Goal: Information Seeking & Learning: Learn about a topic

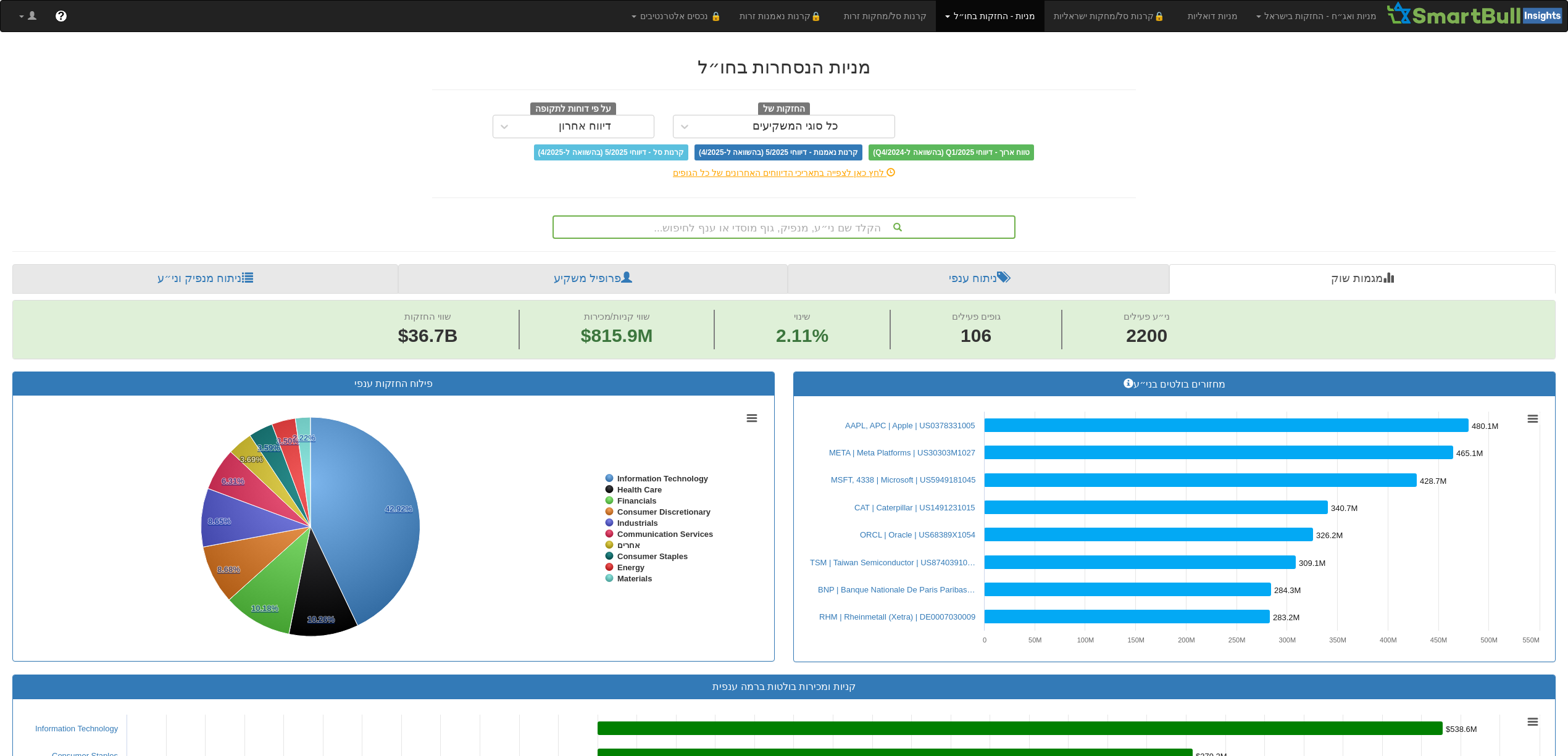
scroll to position [0, 10332]
click at [235, 272] on link "ניתוח מנפיק וני״ע" at bounding box center [205, 279] width 386 height 29
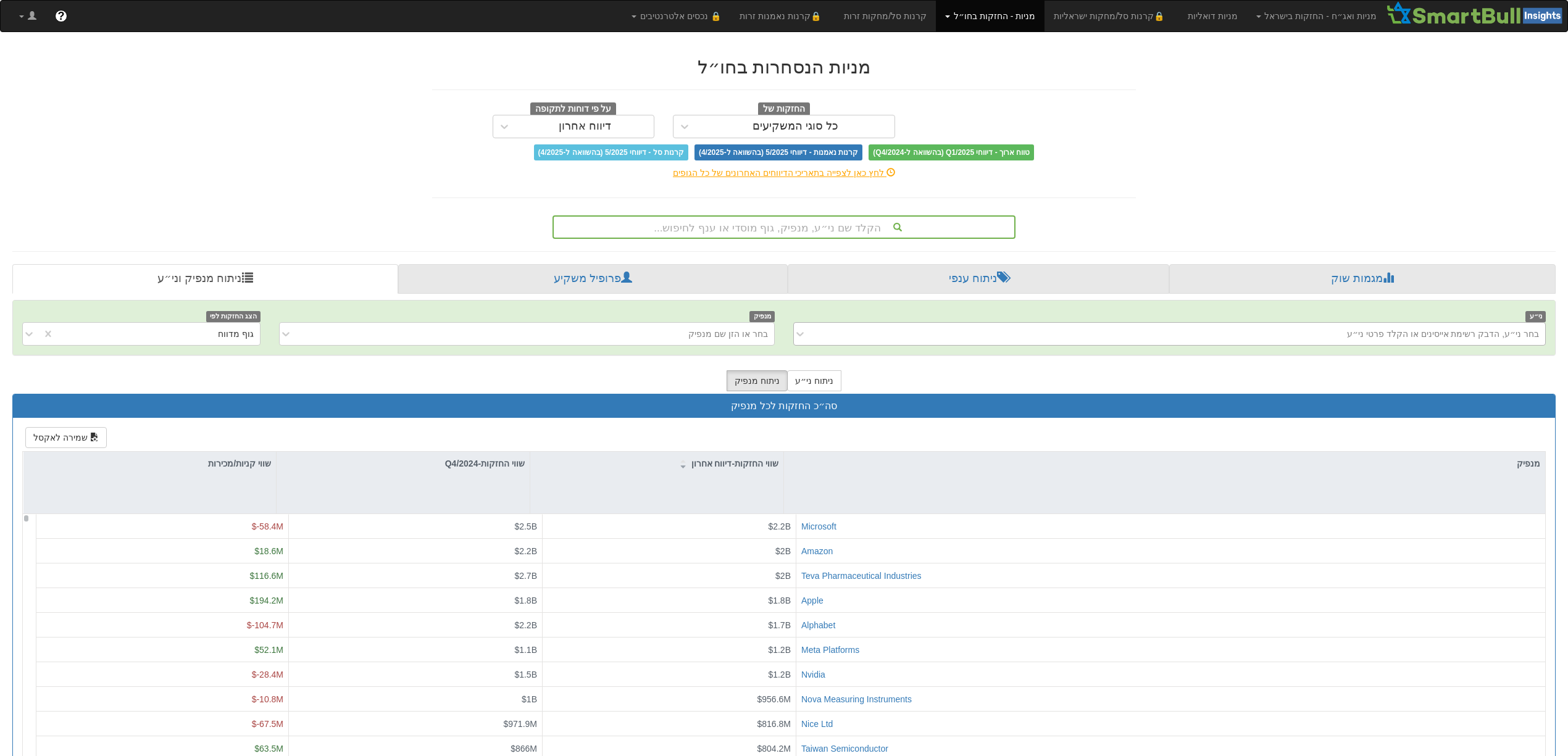
click at [1235, 338] on div "בחר ני״ע, הדבק רשימת אייסינים או הקלד פרטי ני״ע" at bounding box center [1179, 334] width 732 height 19
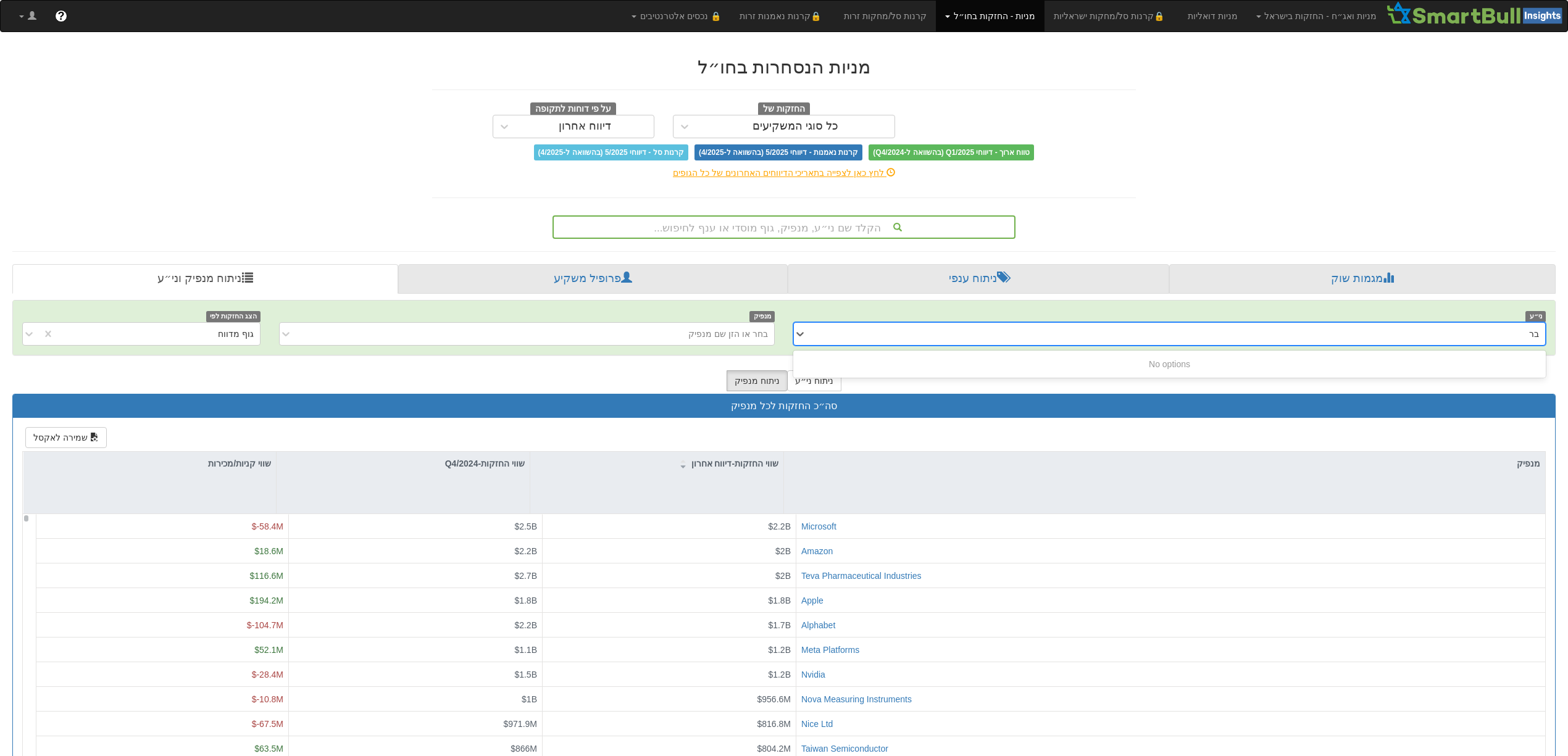
type input "ברצ"
click at [1235, 338] on div "ברצ" at bounding box center [1179, 334] width 732 height 19
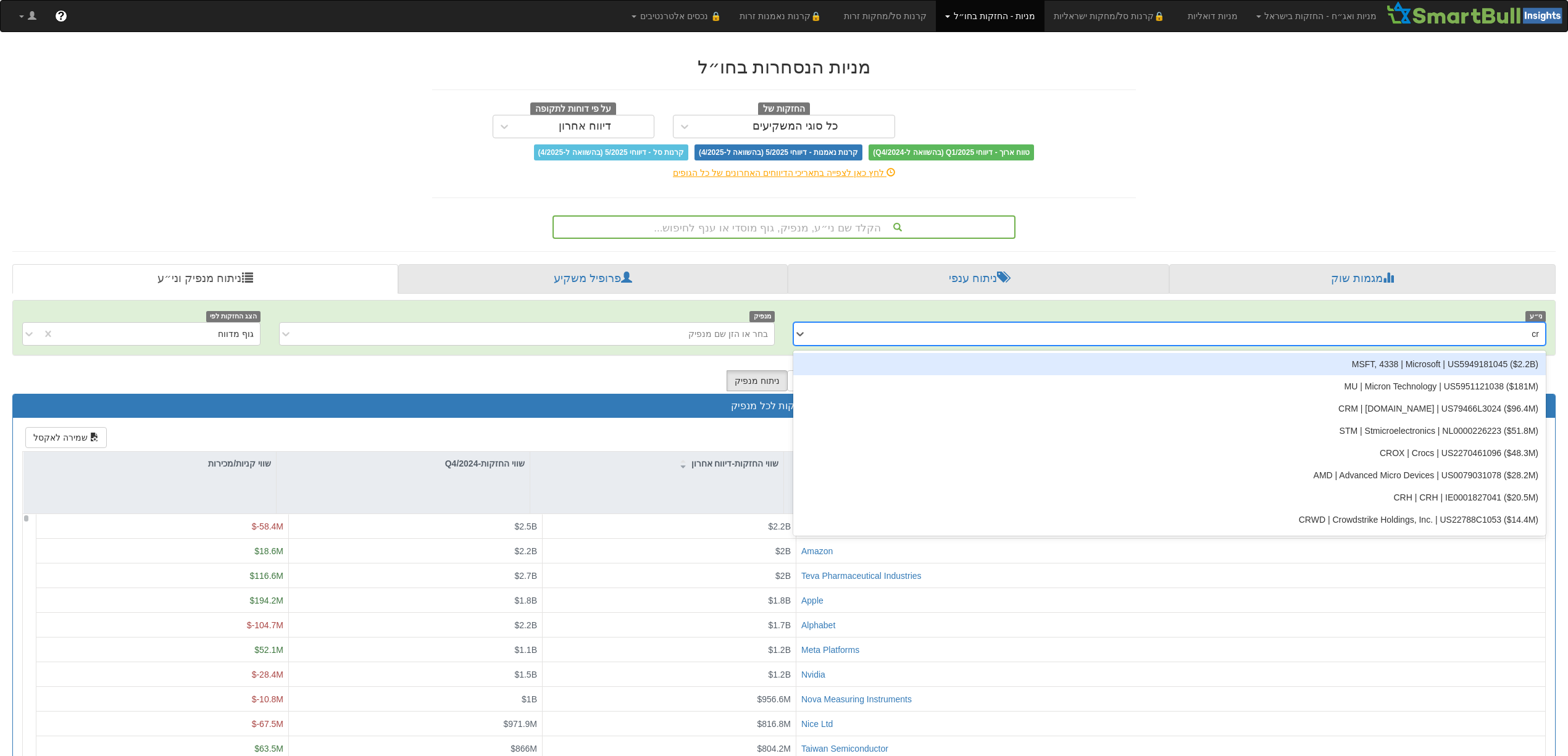
type input "crm"
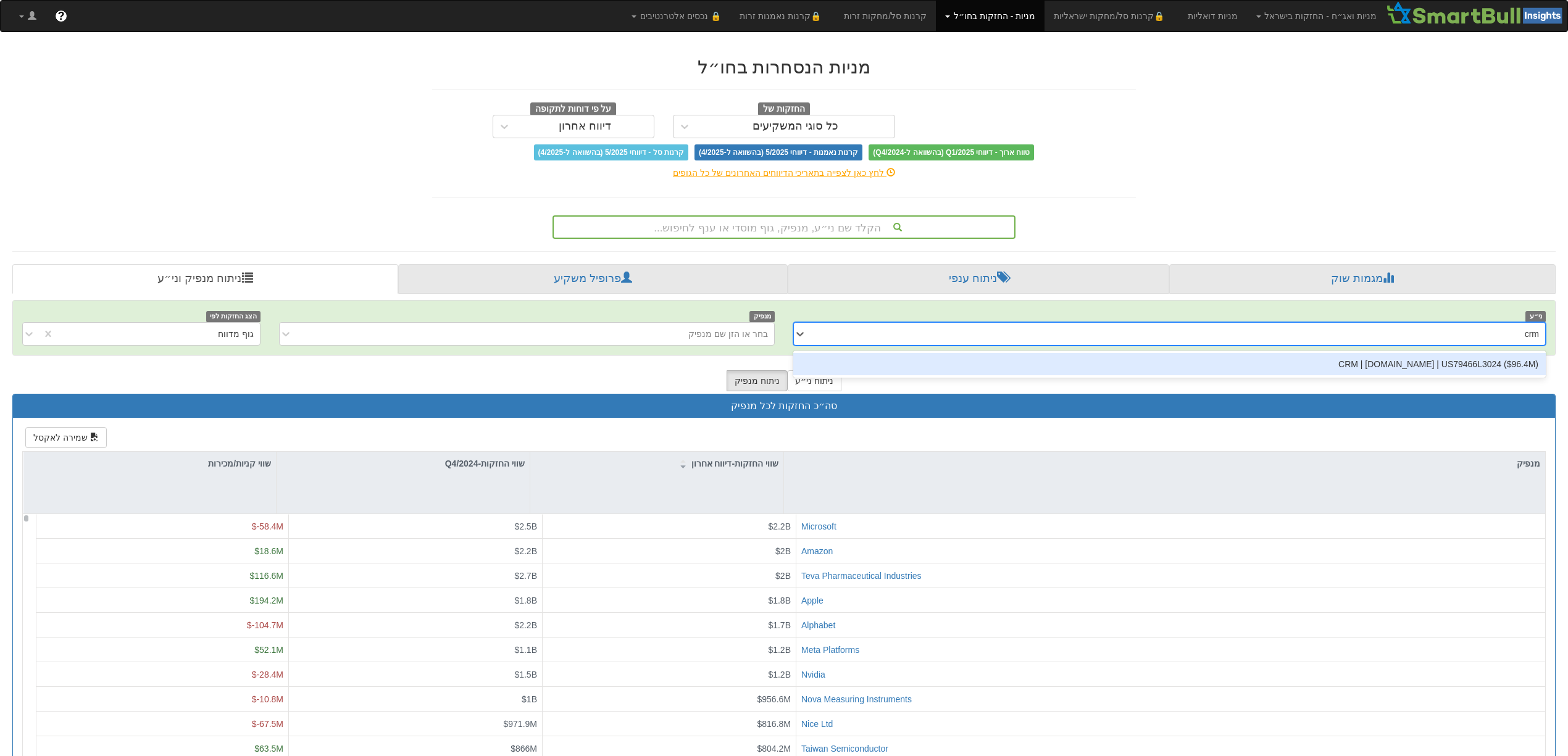
click at [1356, 366] on div "CRM | [DOMAIN_NAME] | US79466L3024 ‎($96.4M‎)‎" at bounding box center [1169, 364] width 752 height 22
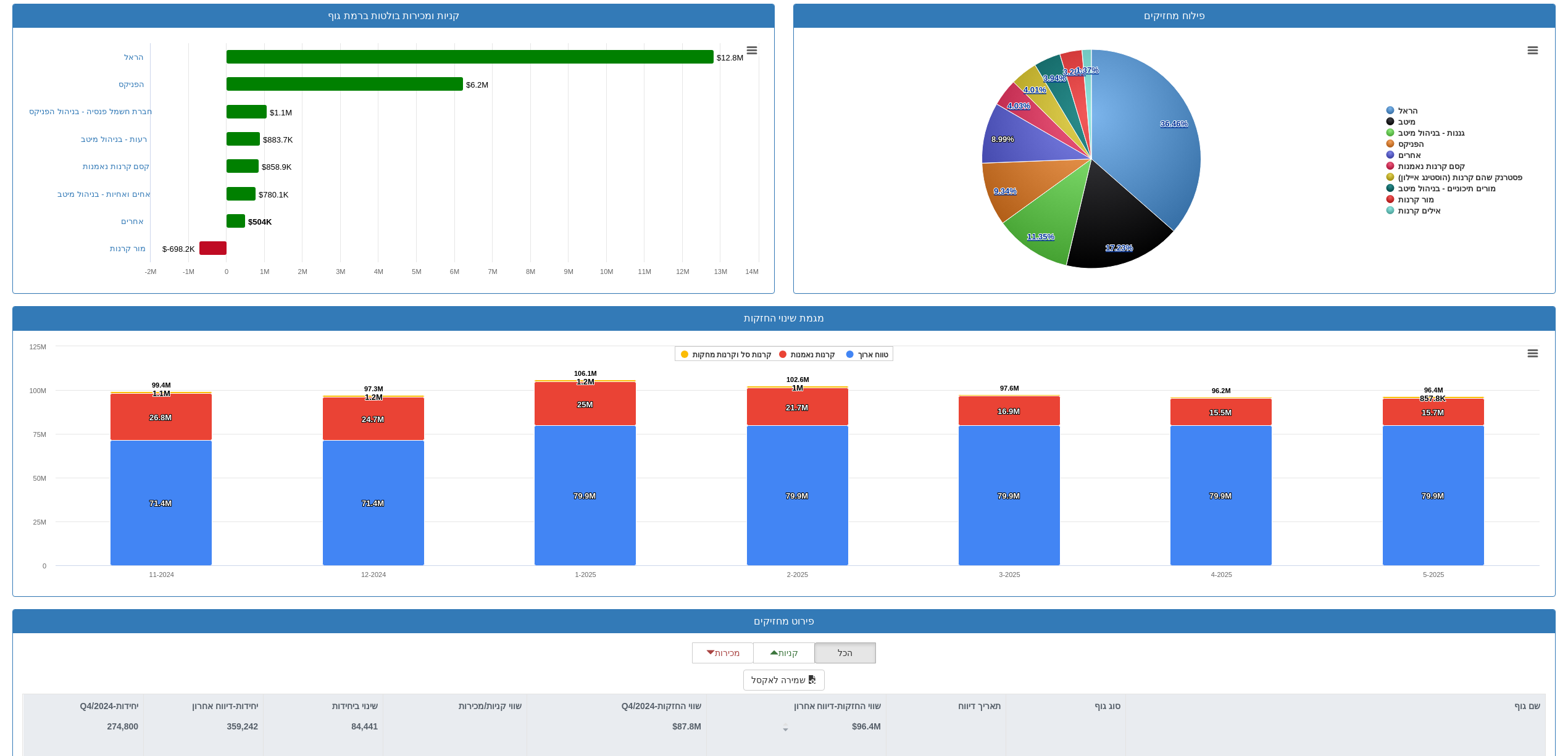
scroll to position [709, 0]
